Goal: Task Accomplishment & Management: Use online tool/utility

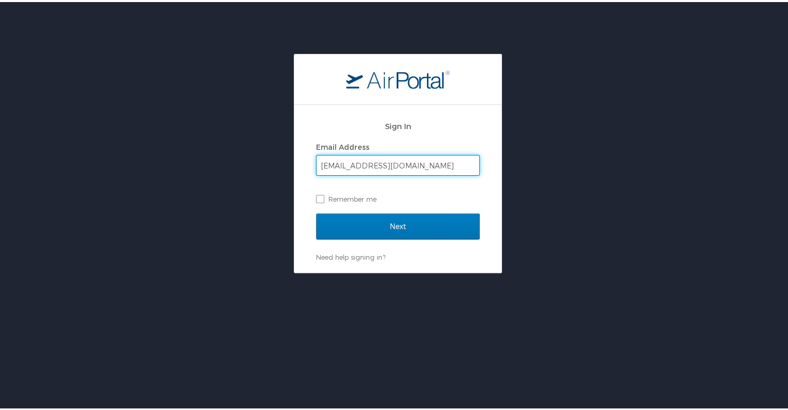
type input "elise.talbot@imail.org"
click at [316, 211] on input "Next" at bounding box center [398, 224] width 164 height 26
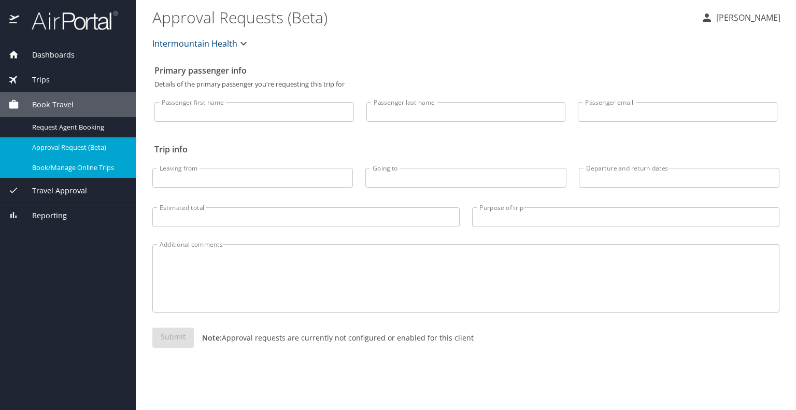
click at [78, 164] on span "Book/Manage Online Trips" at bounding box center [77, 168] width 91 height 10
